Goal: Information Seeking & Learning: Check status

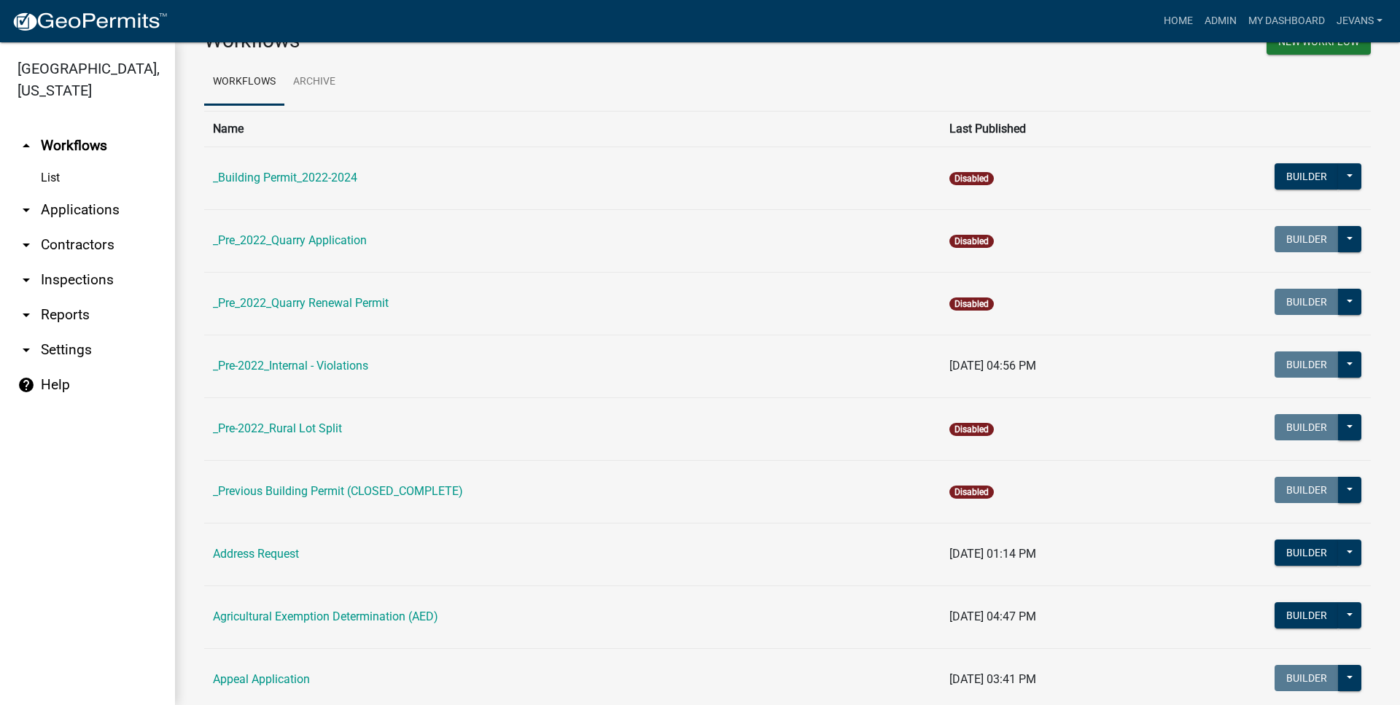
scroll to position [83, 0]
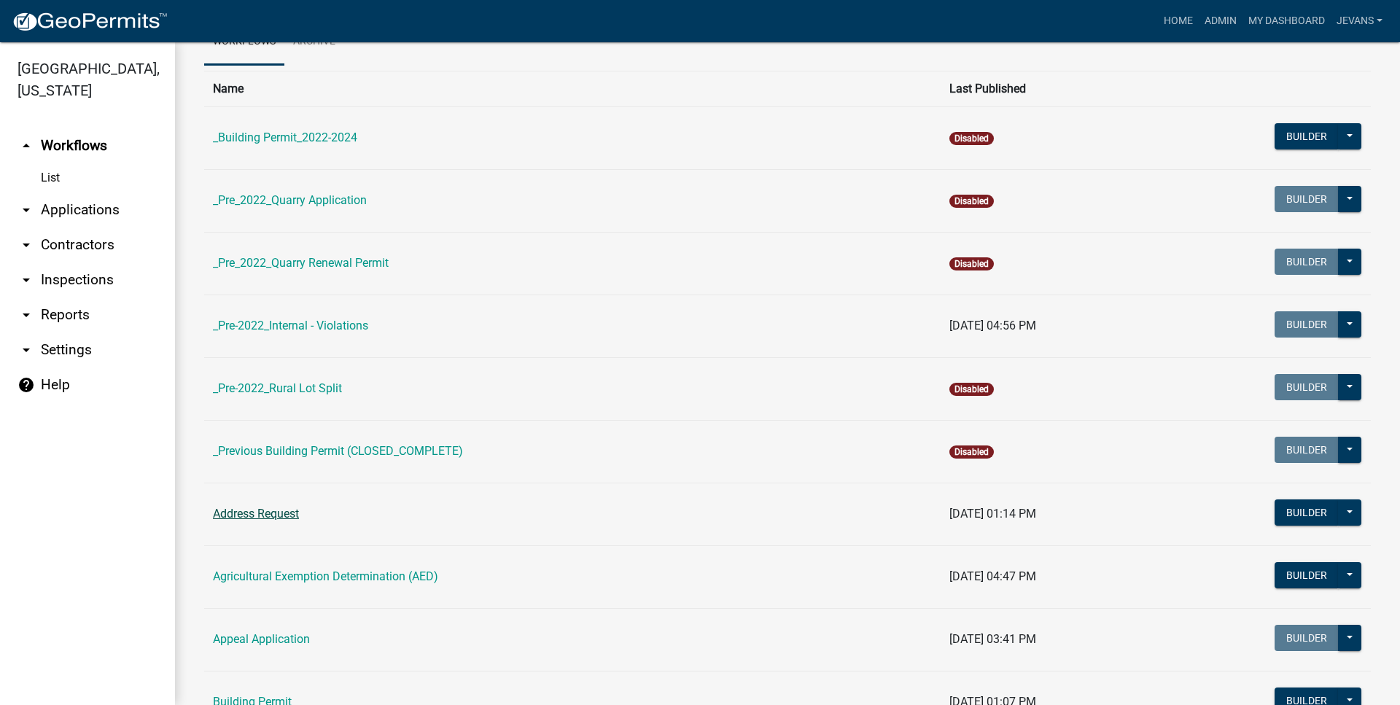
click at [282, 513] on link "Address Request" at bounding box center [256, 514] width 86 height 14
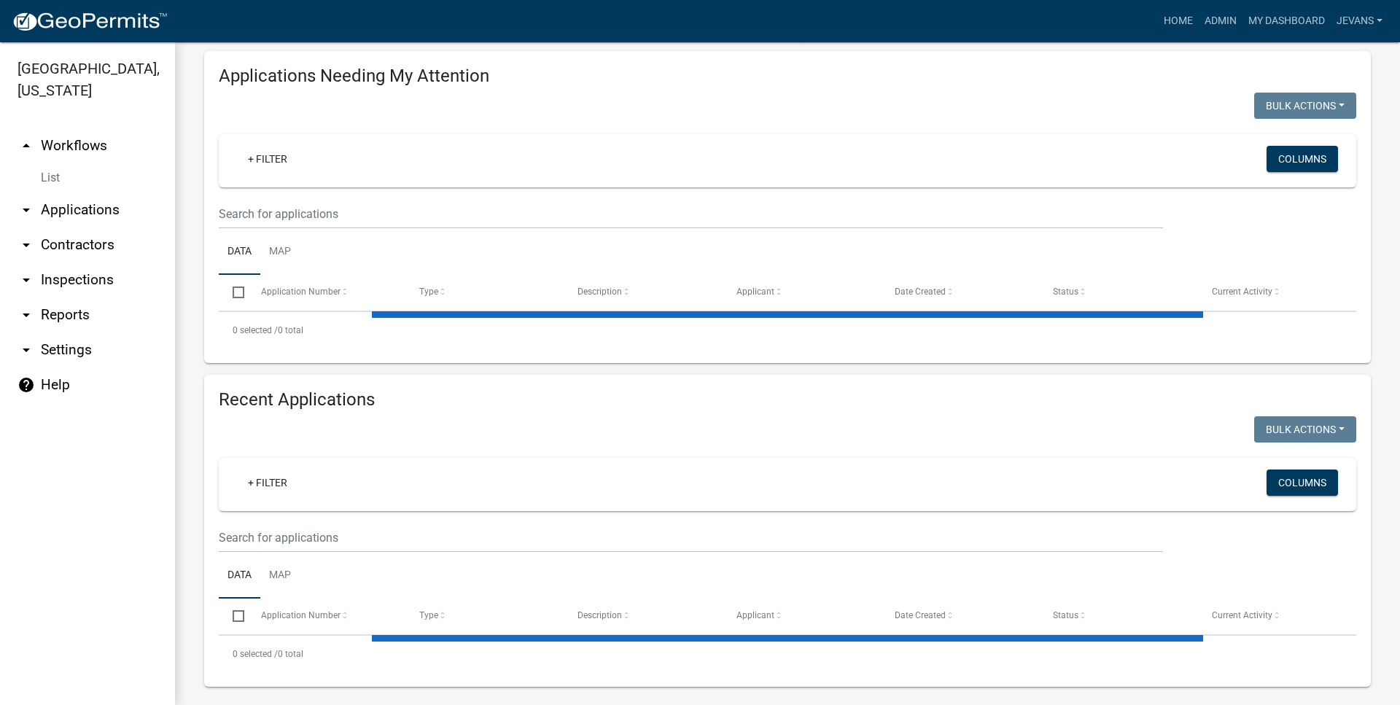
select select "1: 25"
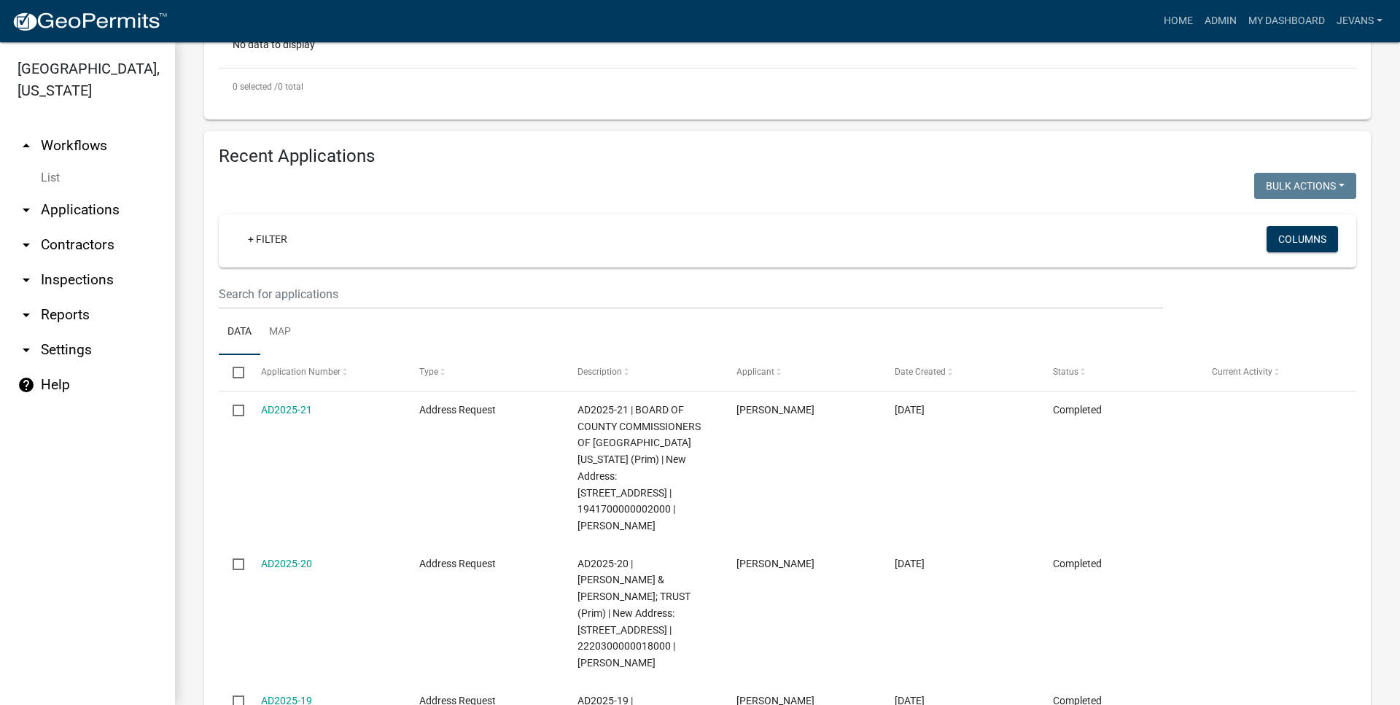
scroll to position [513, 0]
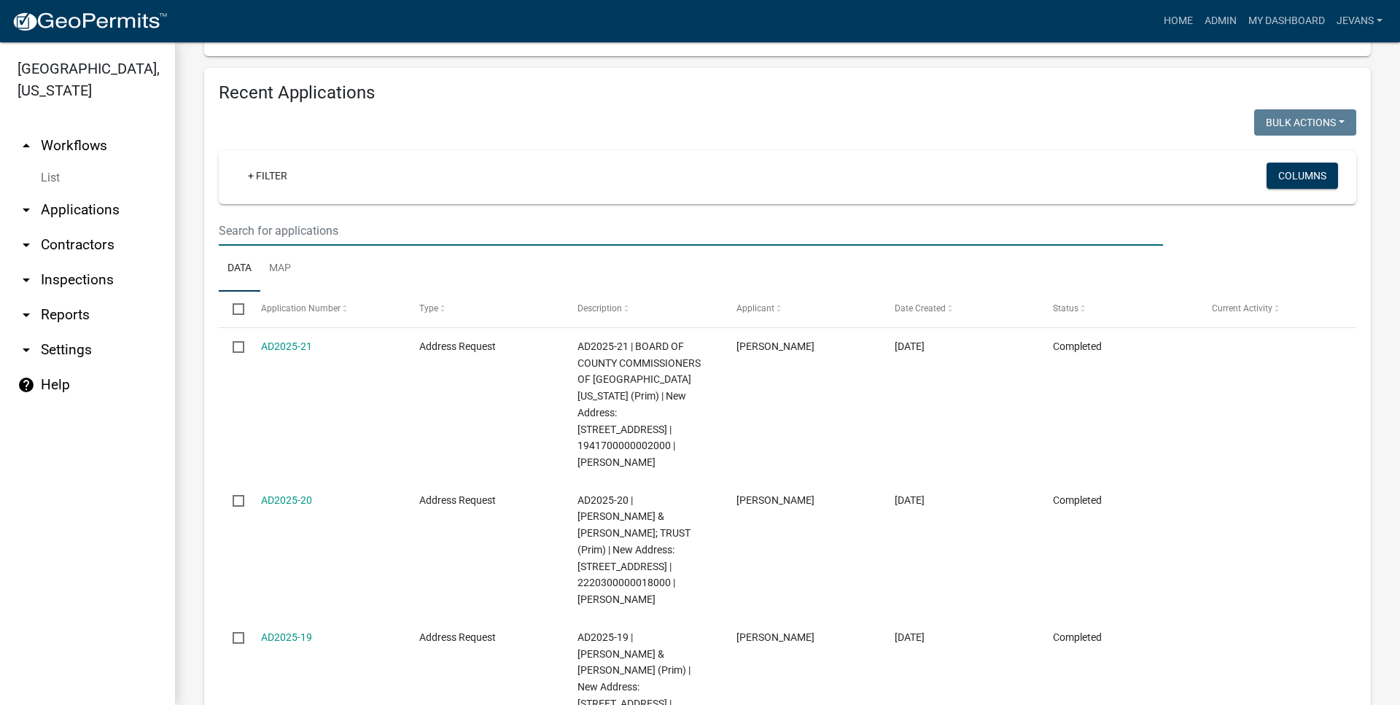
click at [425, 240] on input "text" at bounding box center [691, 231] width 944 height 30
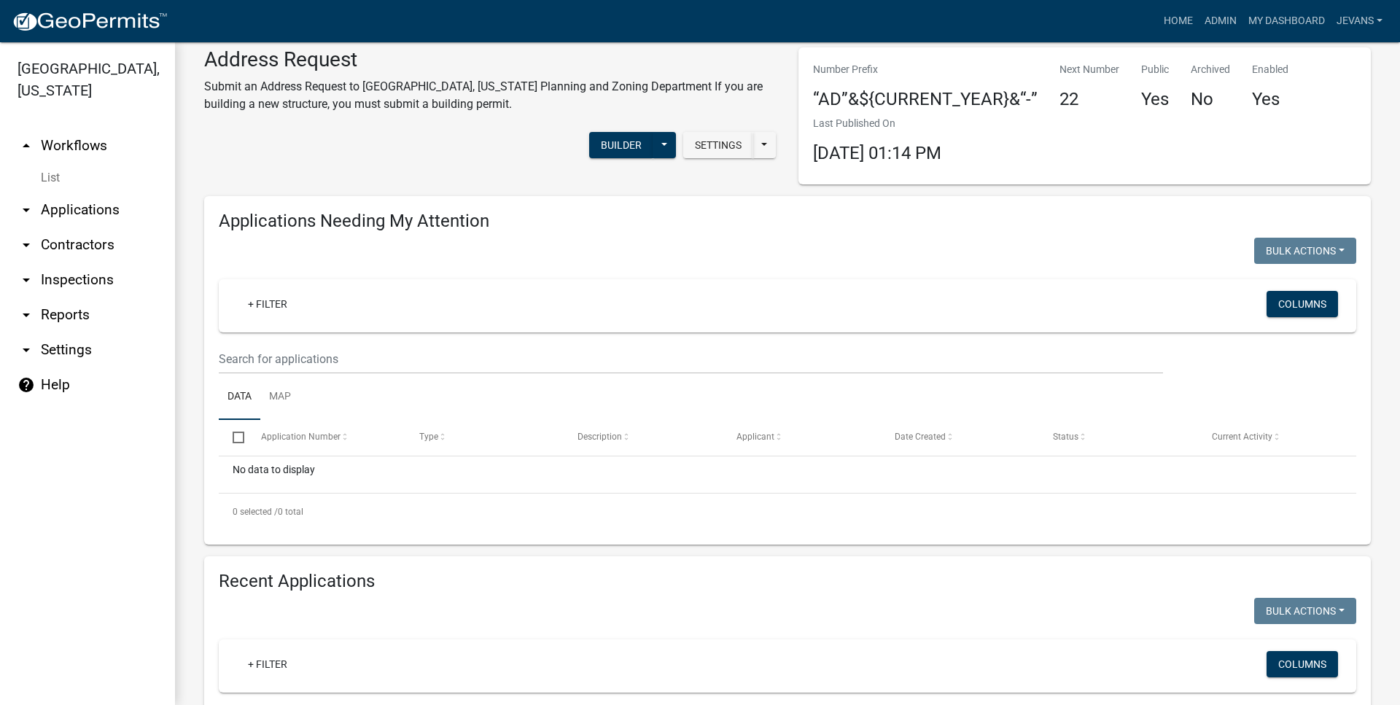
scroll to position [0, 0]
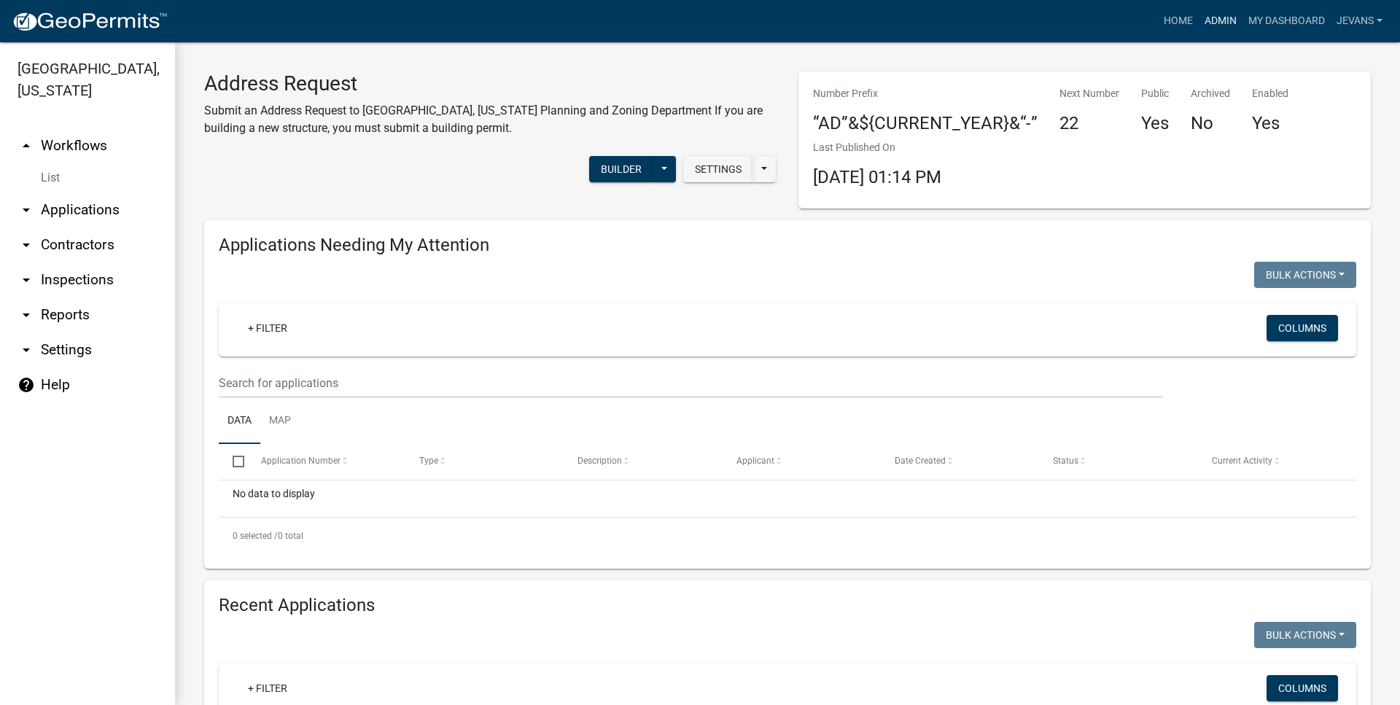
type input "[STREET_ADDRESS]"
click at [1216, 18] on link "Admin" at bounding box center [1221, 21] width 44 height 28
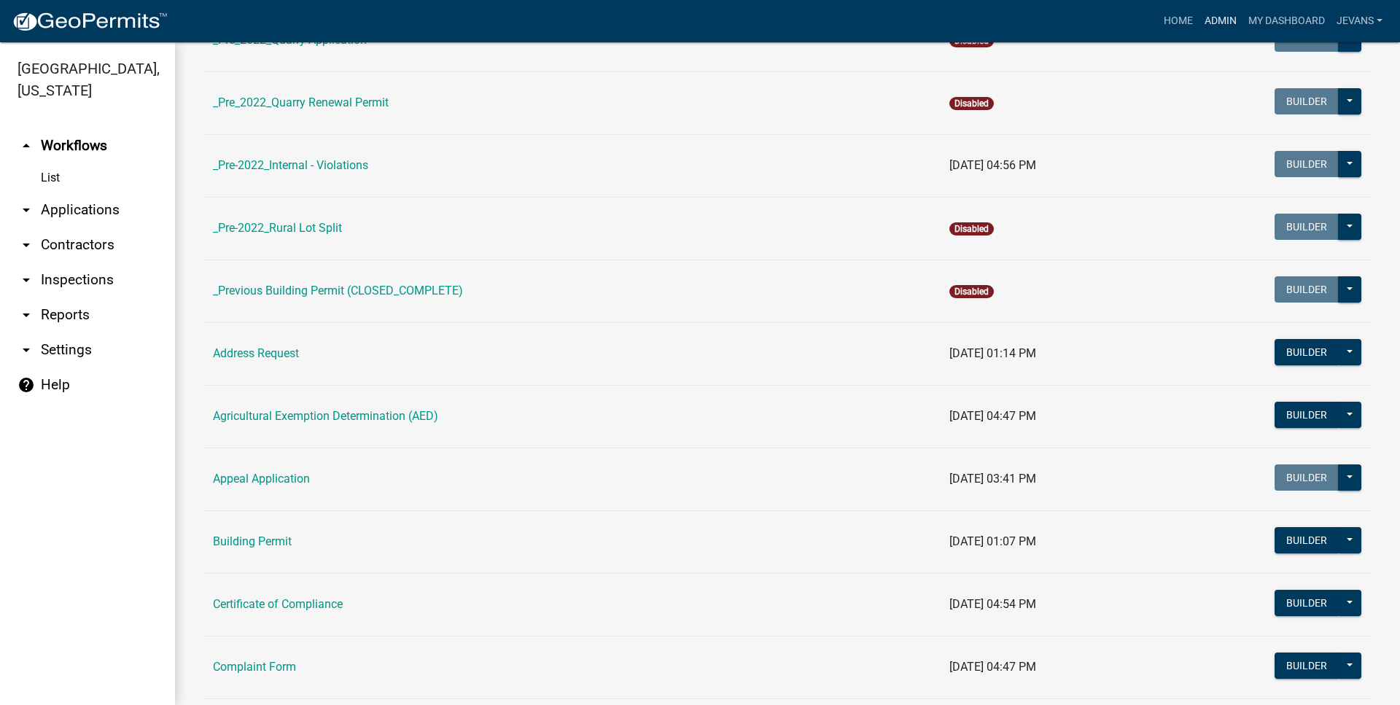
scroll to position [249, 0]
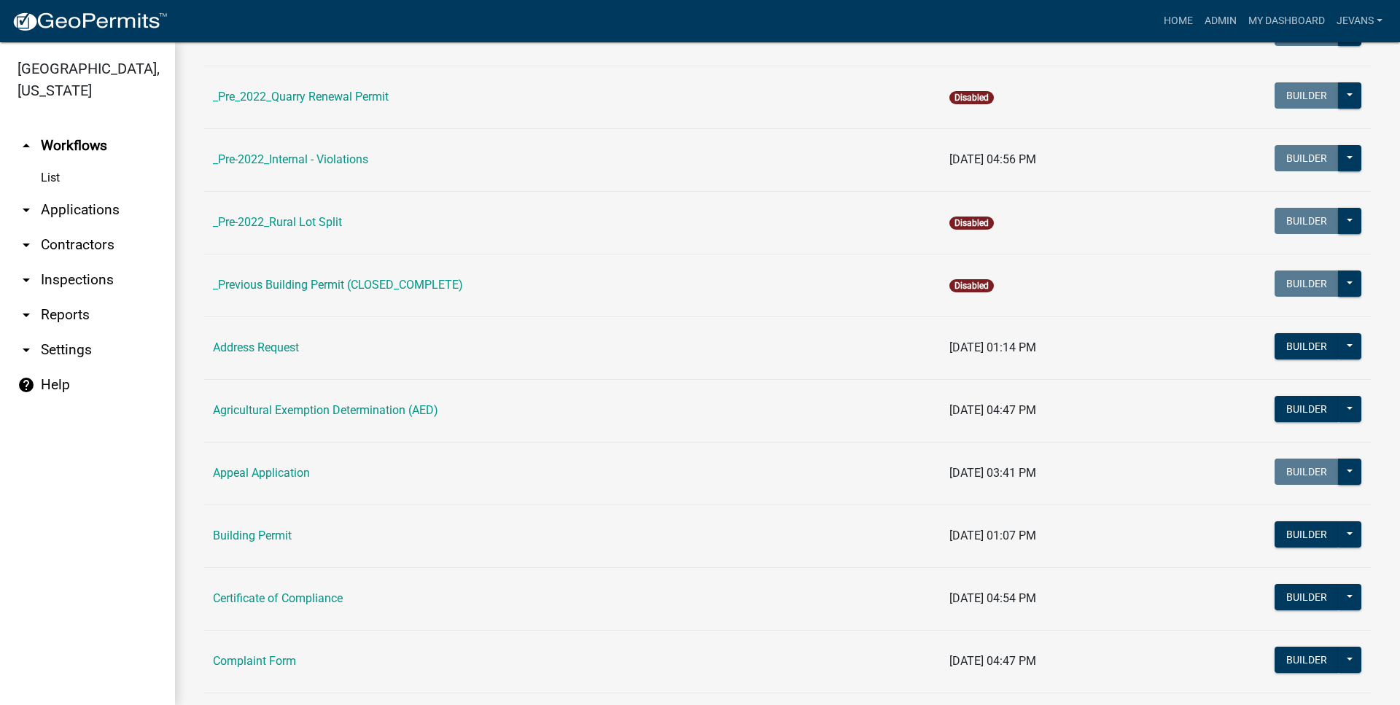
click at [246, 544] on td "Building Permit" at bounding box center [572, 536] width 737 height 63
click at [250, 539] on link "Building Permit" at bounding box center [252, 536] width 79 height 14
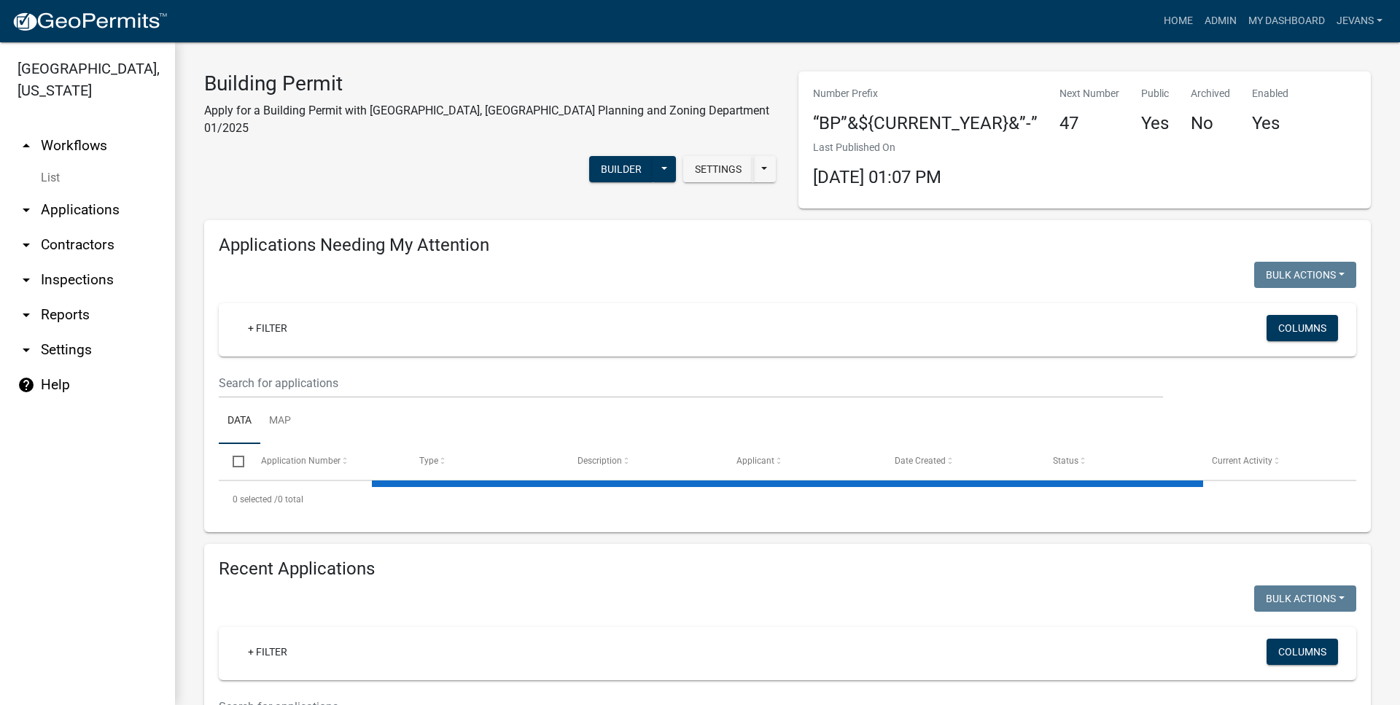
select select "1: 25"
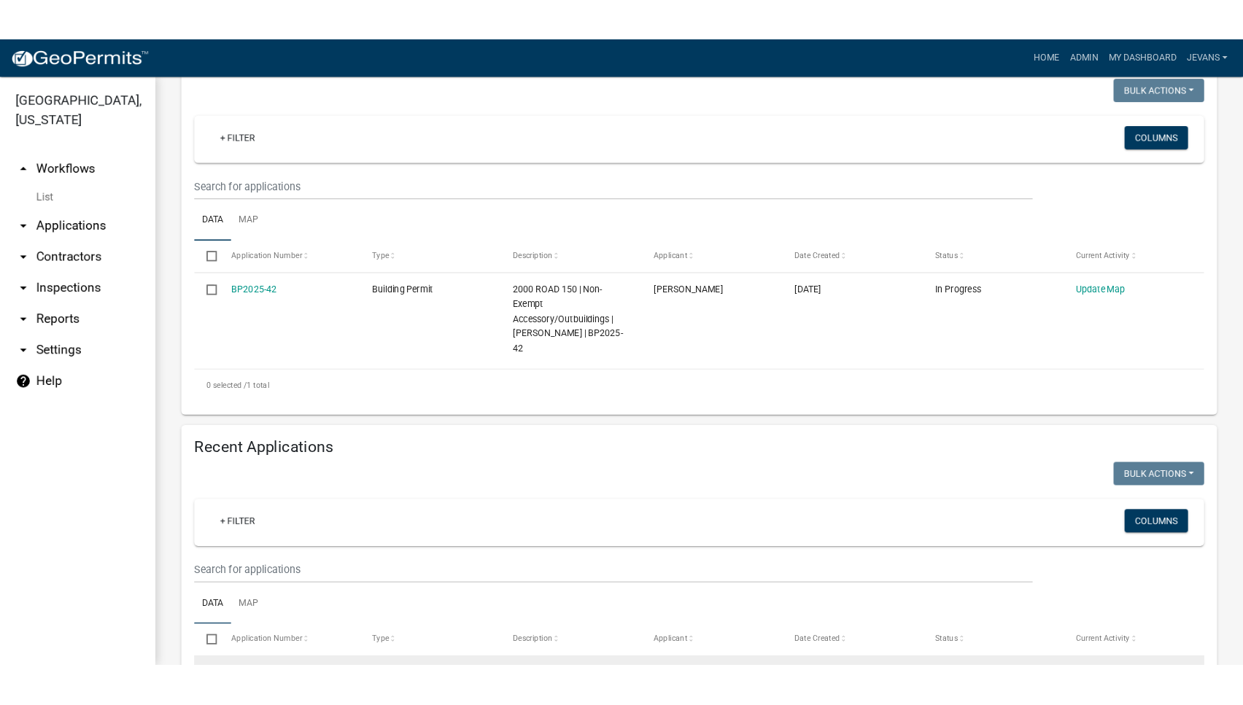
scroll to position [333, 0]
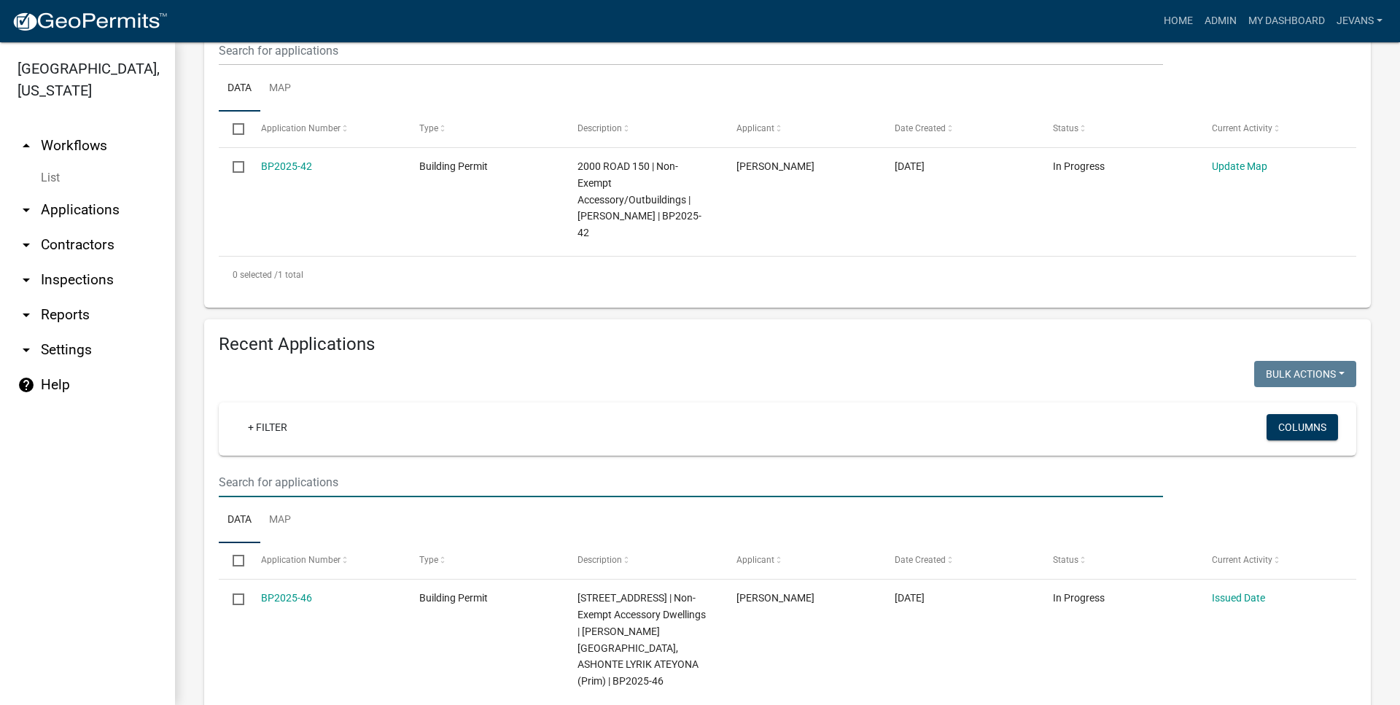
click at [424, 473] on input "text" at bounding box center [691, 482] width 944 height 30
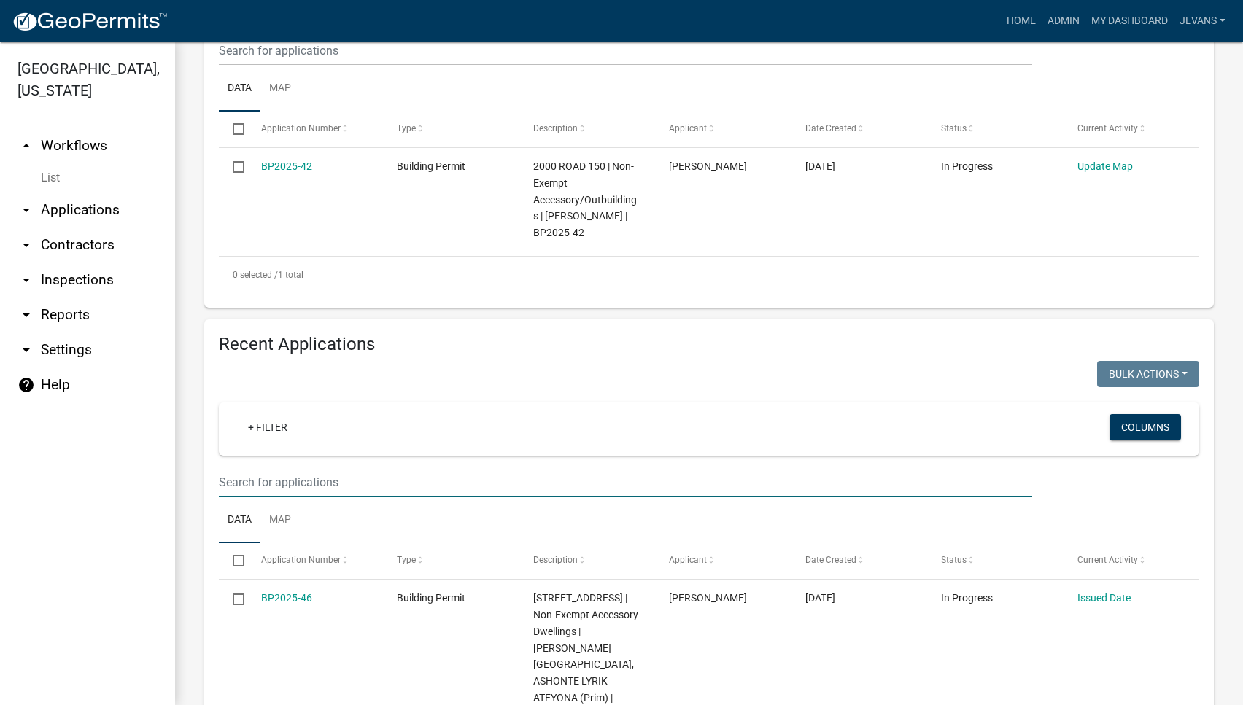
click at [268, 473] on input "text" at bounding box center [625, 482] width 813 height 30
paste input "[STREET_ADDRESS]"
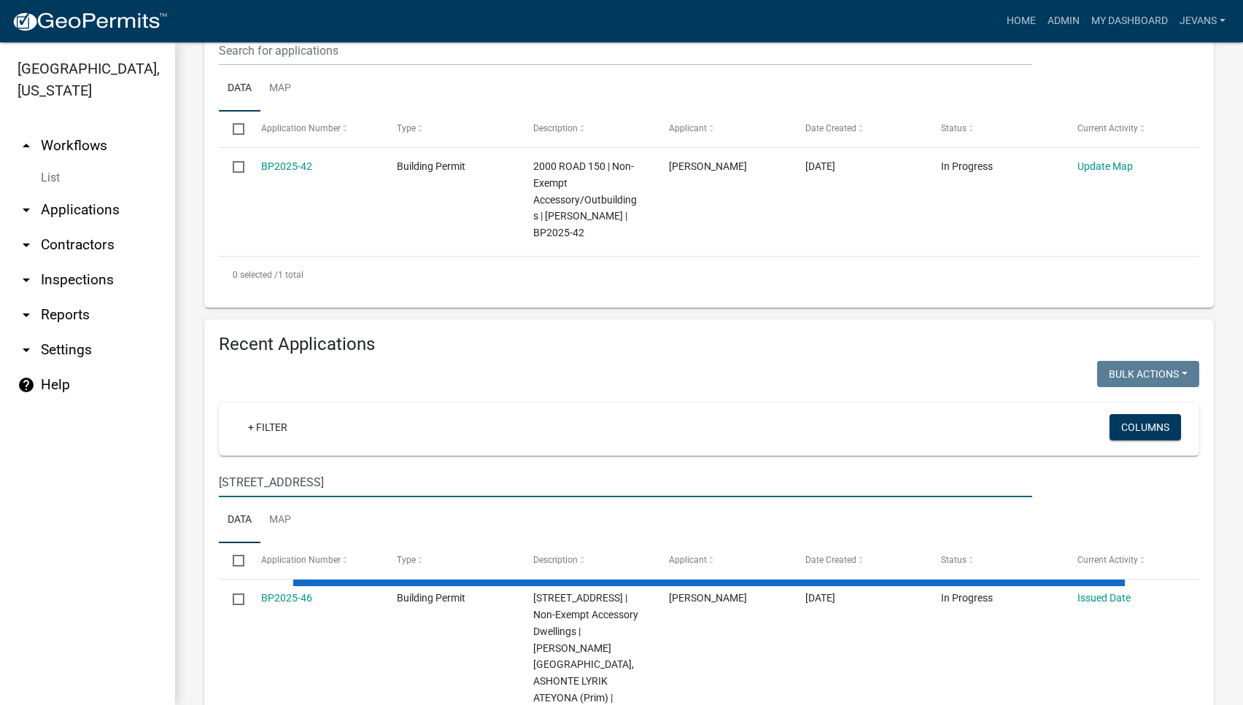
scroll to position [308, 0]
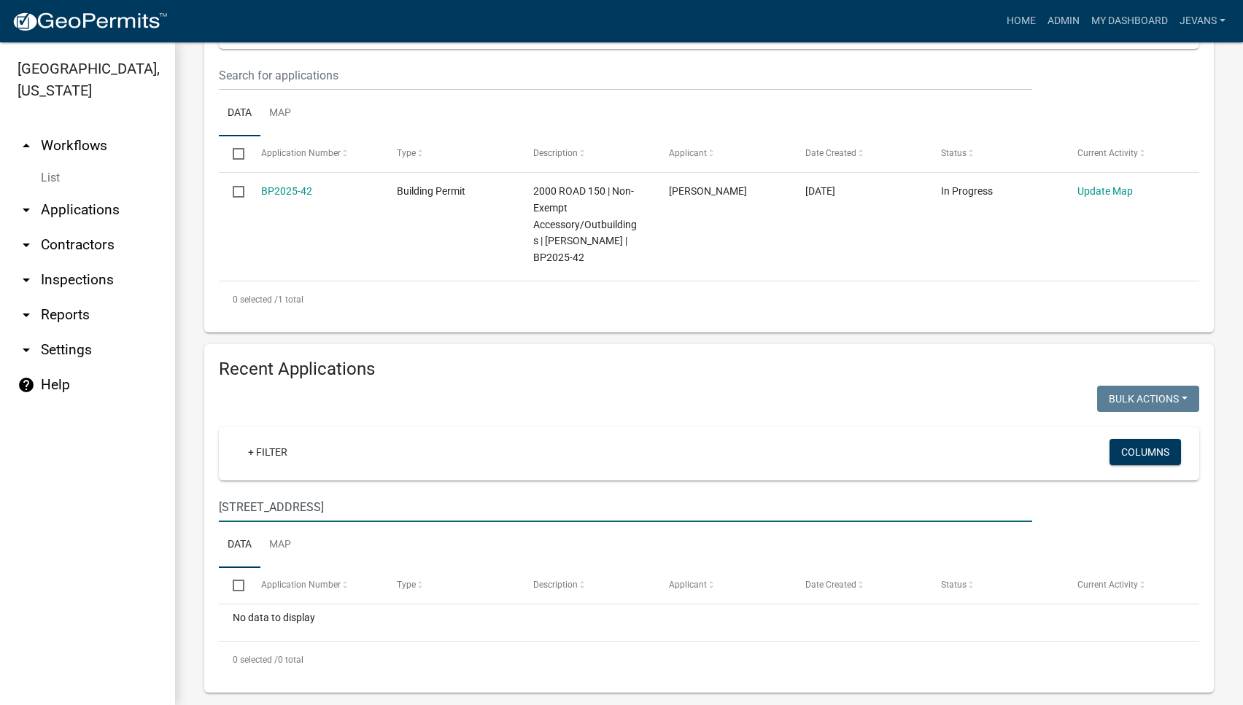
click at [244, 492] on input "[STREET_ADDRESS]" at bounding box center [625, 507] width 813 height 30
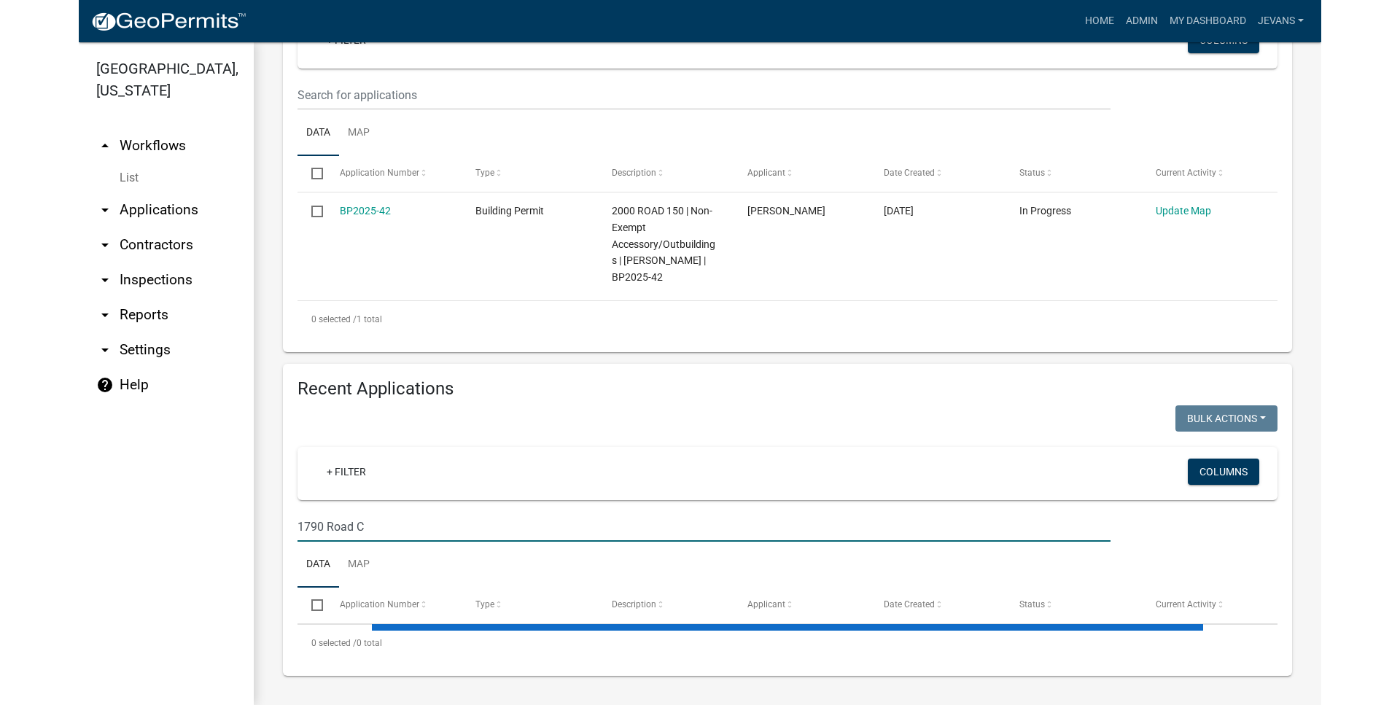
scroll to position [271, 0]
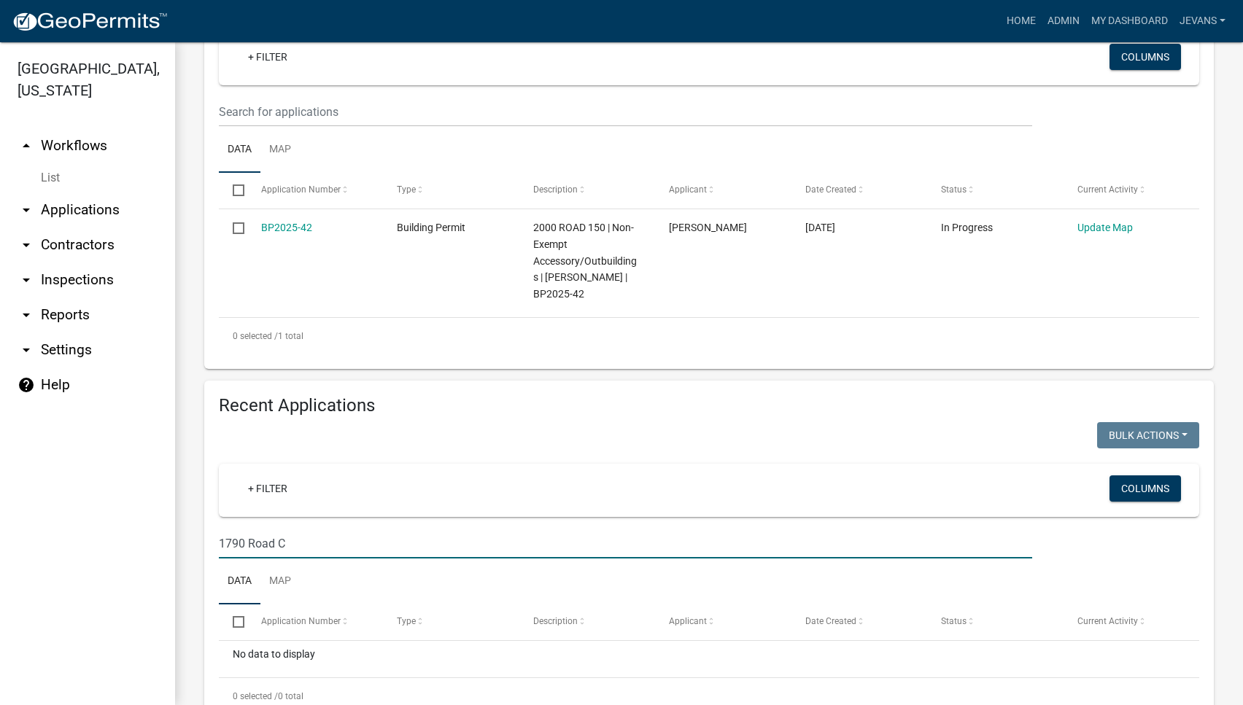
drag, startPoint x: 322, startPoint y: 528, endPoint x: 88, endPoint y: 483, distance: 238.4
click at [219, 529] on input "1790 Road C" at bounding box center [625, 544] width 813 height 30
type input "P"
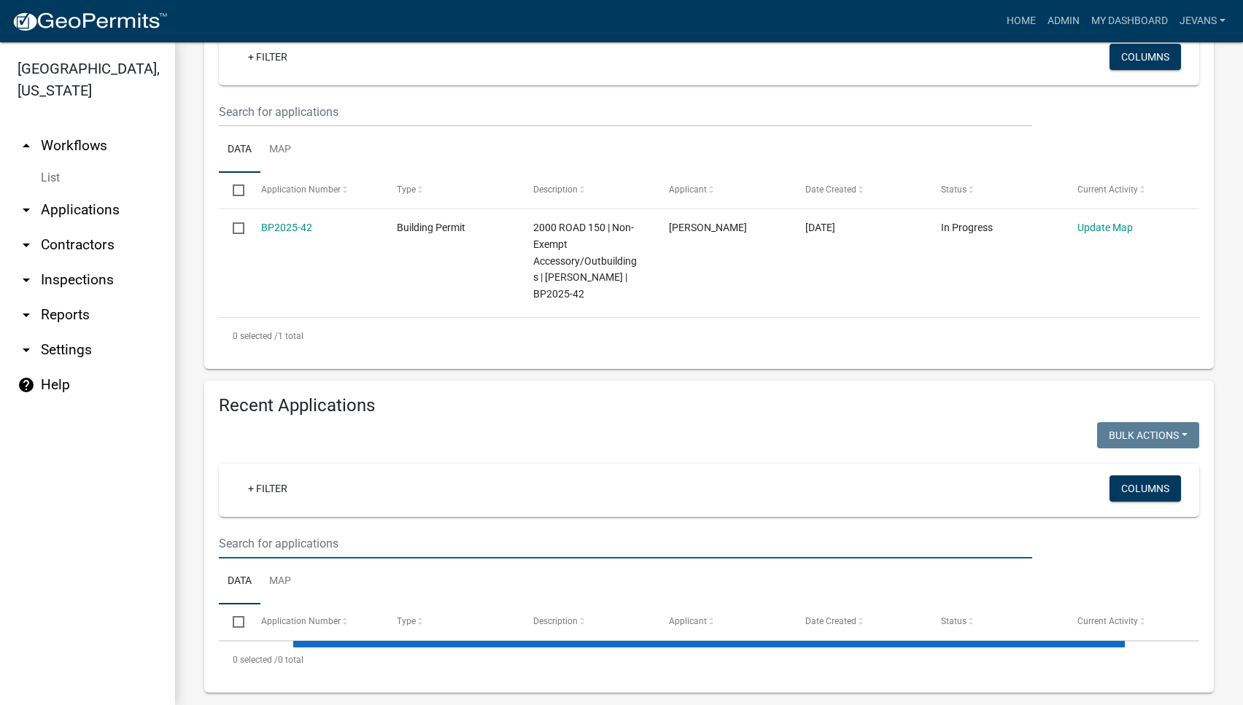
select select "1: 25"
